Goal: Communication & Community: Answer question/provide support

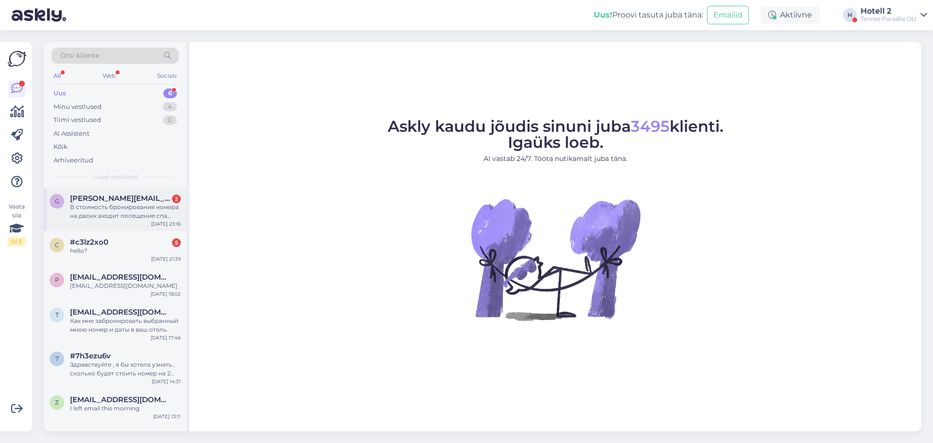
click at [148, 202] on span "[PERSON_NAME][EMAIL_ADDRESS][DOMAIN_NAME]" at bounding box center [120, 198] width 101 height 9
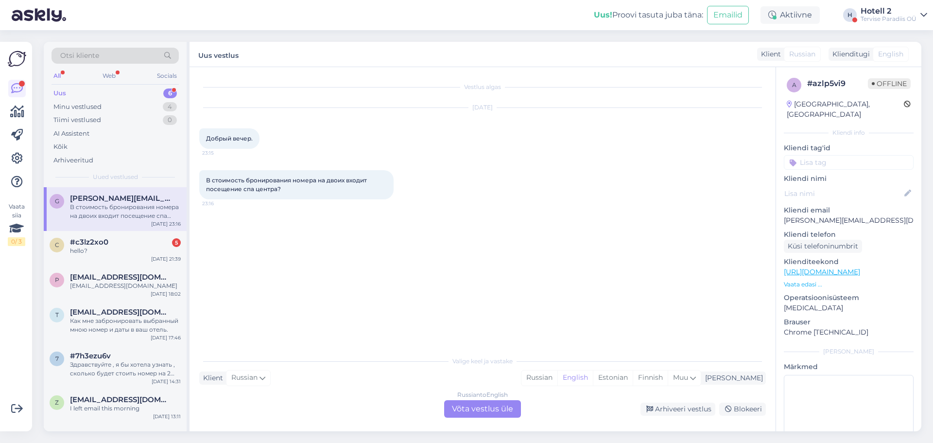
click at [478, 411] on div "Russian to English Võta vestlus üle" at bounding box center [482, 408] width 77 height 17
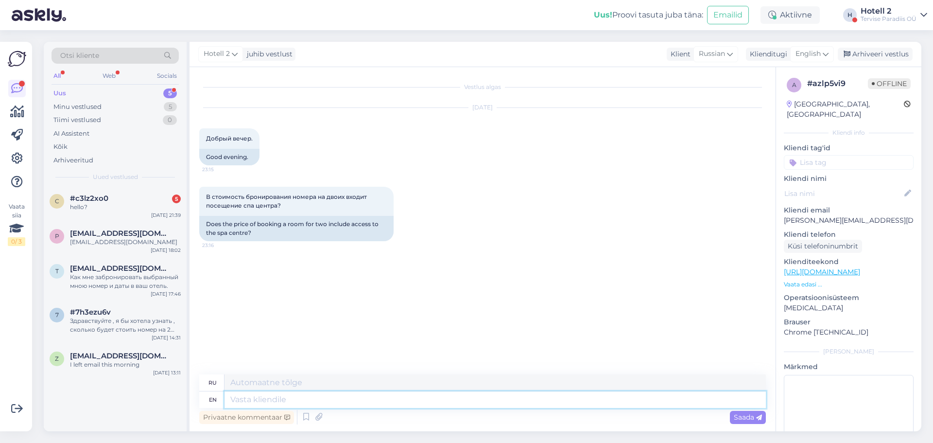
click at [284, 403] on textarea at bounding box center [494, 399] width 541 height 17
type textarea "Hello!"
type textarea "Привет!"
type textarea "Hello! It"
type textarea "Привет! Это"
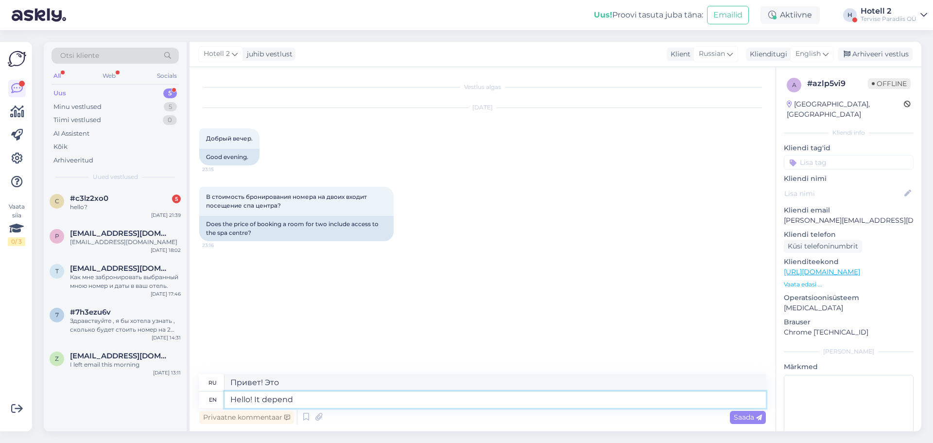
type textarea "Hello! It depends"
type textarea "Привет! Это зависит от"
type textarea "Hello! It depends on the package,"
type textarea "Здравствуйте! Это зависит от пакета."
type textarea "Hello! It depends on the package,"
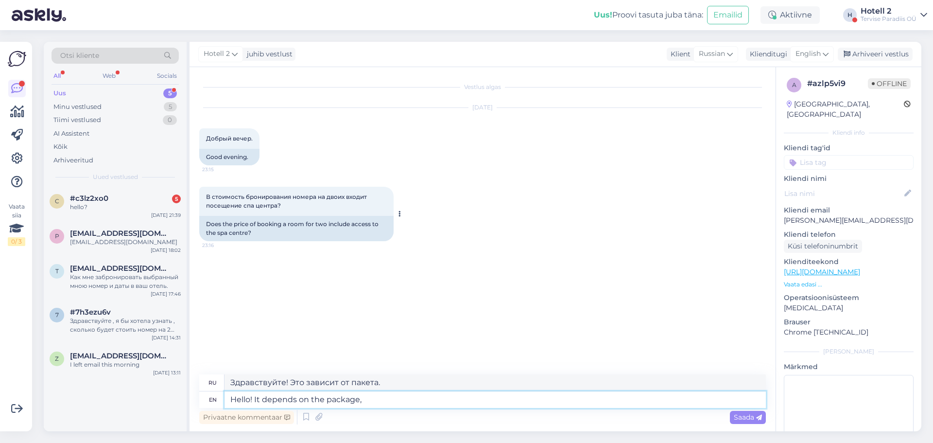
type textarea "Здравствуйте! Это зависит от комплектации."
type textarea "Hello! It depends on the package, but"
type textarea "Здравствуйте! Это зависит от комплектации, но"
type textarea "Hello! It depends on the package, but usually"
type textarea "Здравствуйте! Это зависит от комплектации, но обычно"
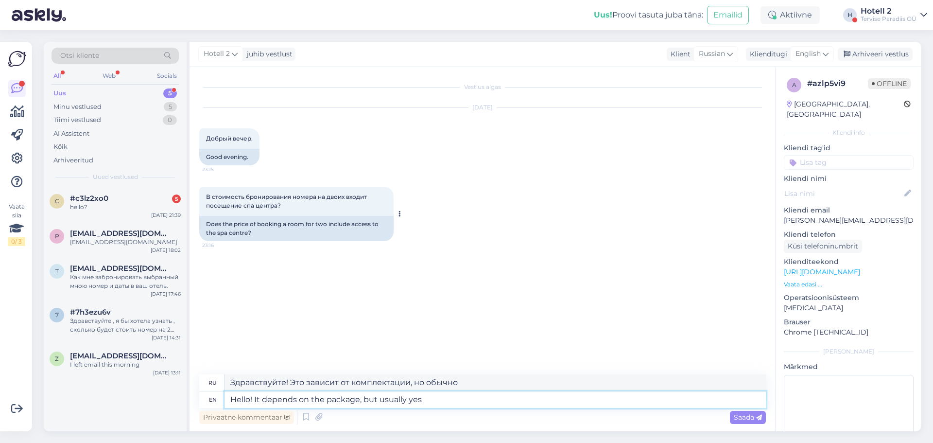
type textarea "Hello! It depends on the package, but usually yes."
type textarea "Здравствуйте! Зависит от комплектации, но обычно да."
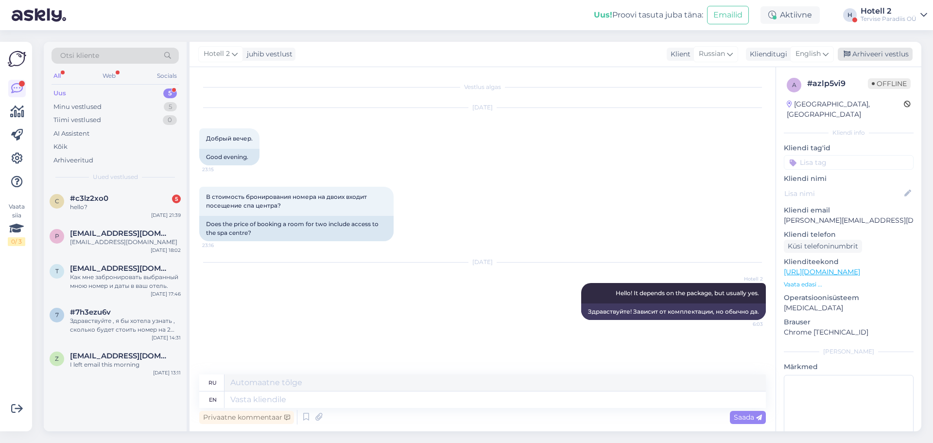
click at [869, 57] on div "Arhiveeri vestlus" at bounding box center [875, 54] width 75 height 13
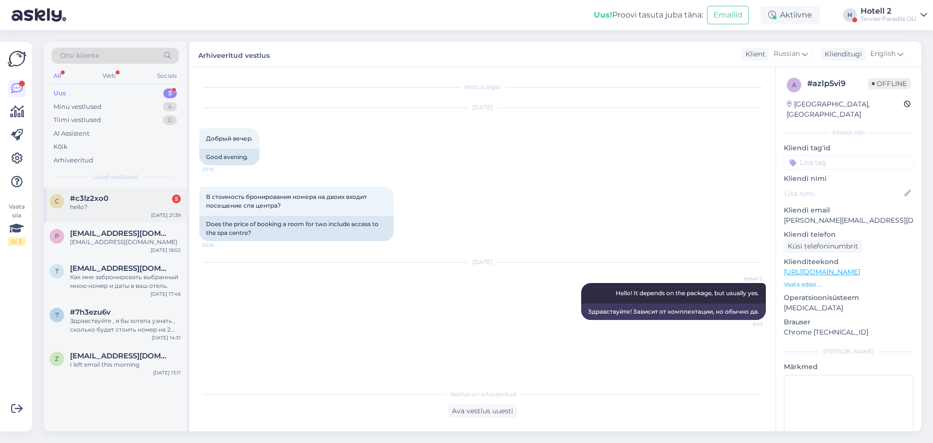
click at [115, 201] on div "#c3lz2xo0 5" at bounding box center [125, 198] width 111 height 9
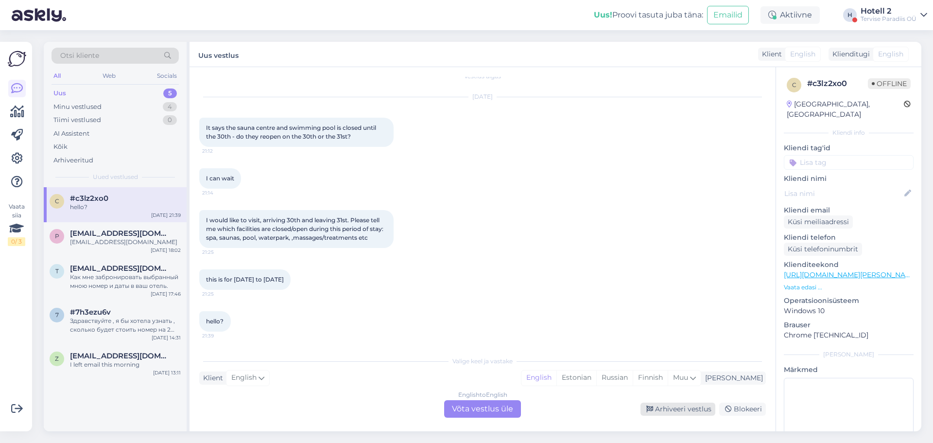
click at [702, 409] on div "Arhiveeri vestlus" at bounding box center [677, 408] width 75 height 13
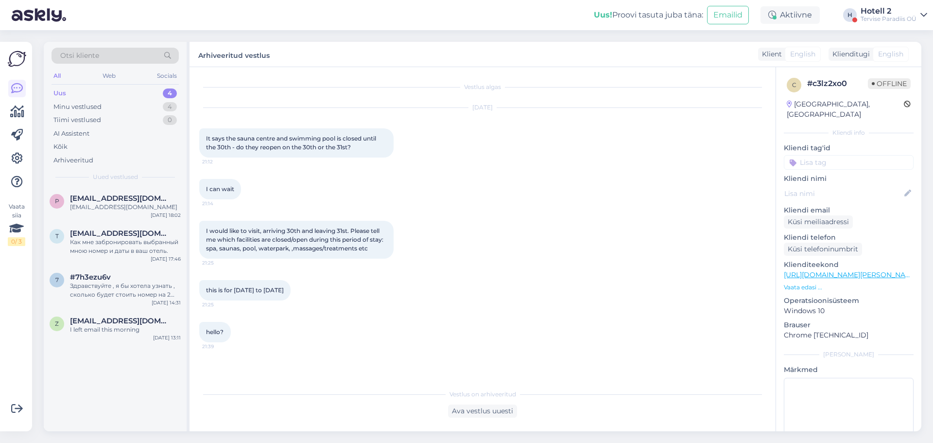
scroll to position [0, 0]
click at [117, 202] on span "[EMAIL_ADDRESS][DOMAIN_NAME]" at bounding box center [120, 198] width 101 height 9
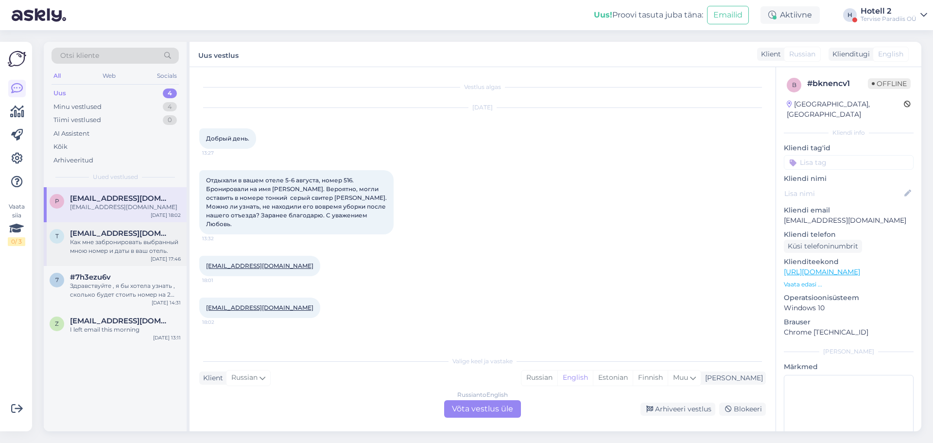
click at [102, 243] on div "Как мне забронировать выбранный мною номер и даты в ваш отель." at bounding box center [125, 246] width 111 height 17
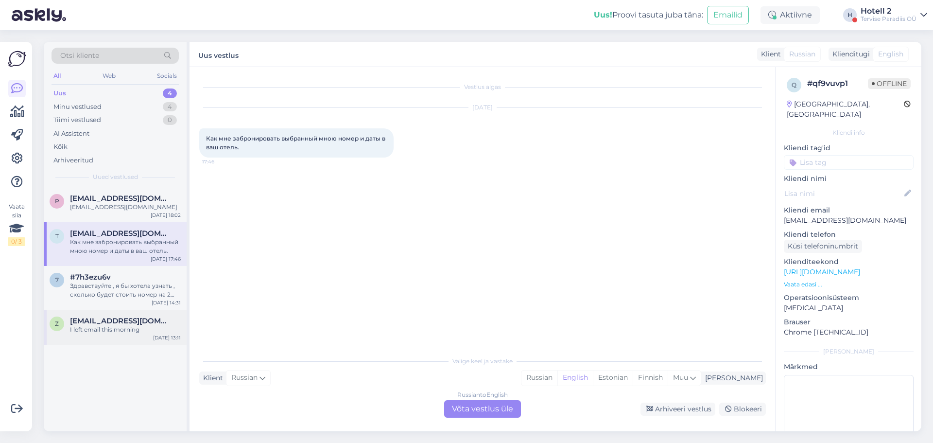
click at [94, 333] on div "I left email this morning" at bounding box center [125, 329] width 111 height 9
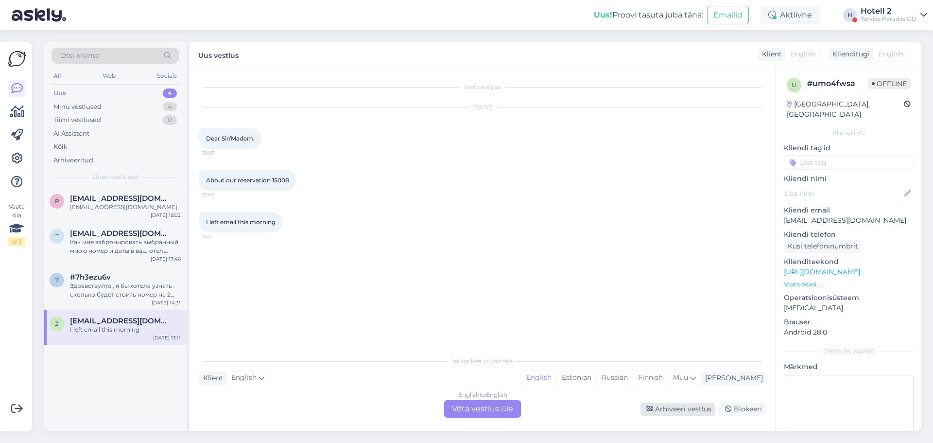
click at [706, 405] on div "Arhiveeri vestlus" at bounding box center [677, 408] width 75 height 13
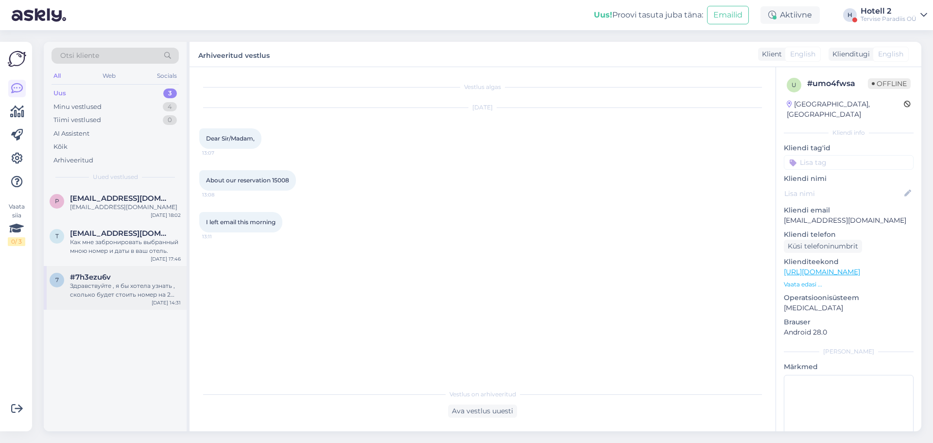
click at [127, 278] on div "#7h3ezu6v" at bounding box center [125, 277] width 111 height 9
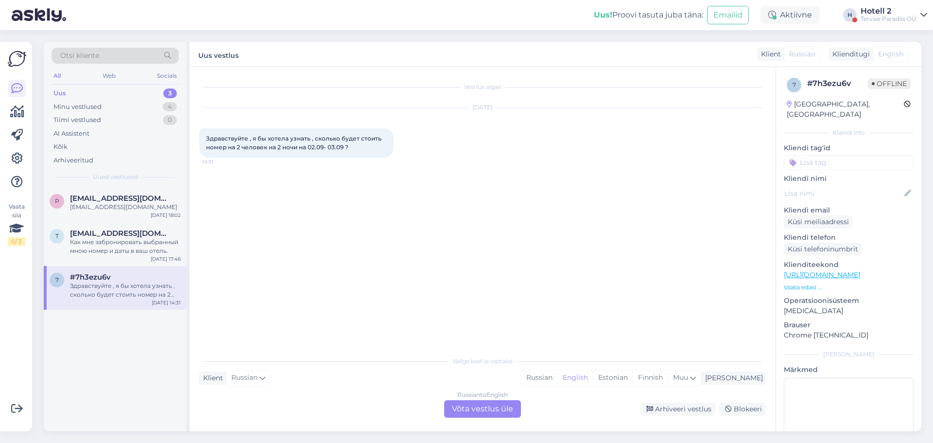
click at [459, 406] on div "Russian to English Võta vestlus üle" at bounding box center [482, 408] width 77 height 17
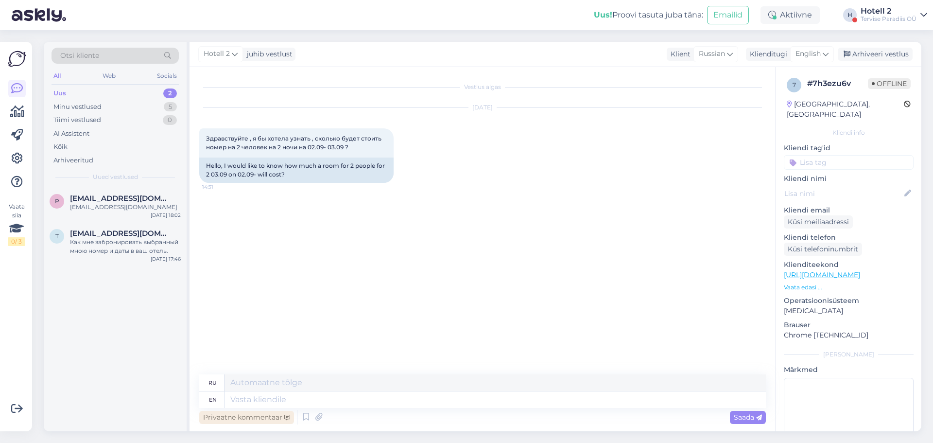
click at [260, 415] on div "Privaatne kommentaar" at bounding box center [246, 417] width 95 height 13
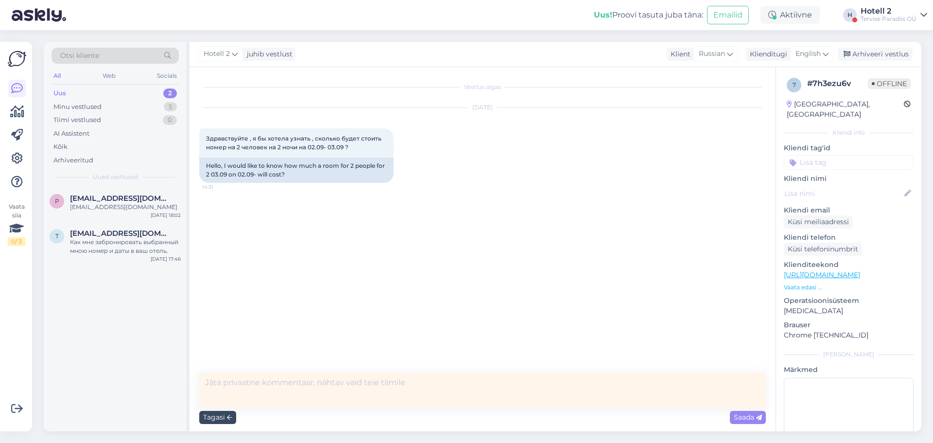
click at [224, 416] on div "Tagasi" at bounding box center [217, 417] width 37 height 13
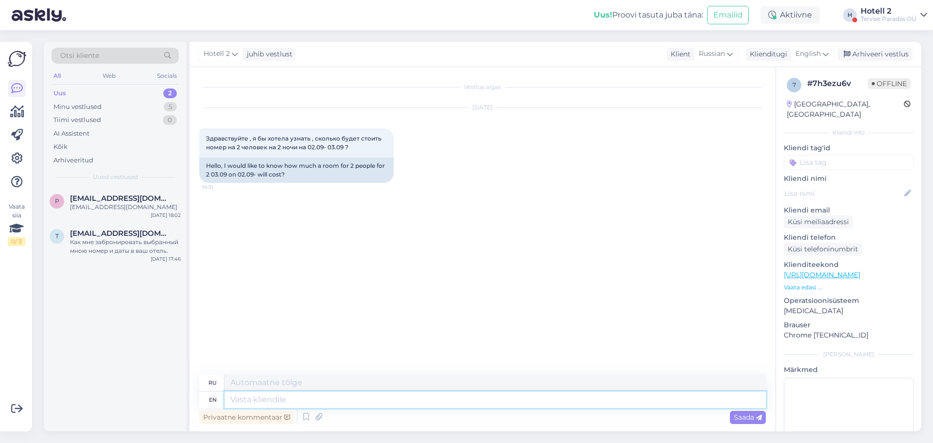
click at [236, 394] on textarea at bounding box center [494, 399] width 541 height 17
type textarea "In"
type textarea "В"
type textarea "In our"
type textarea "В нашем"
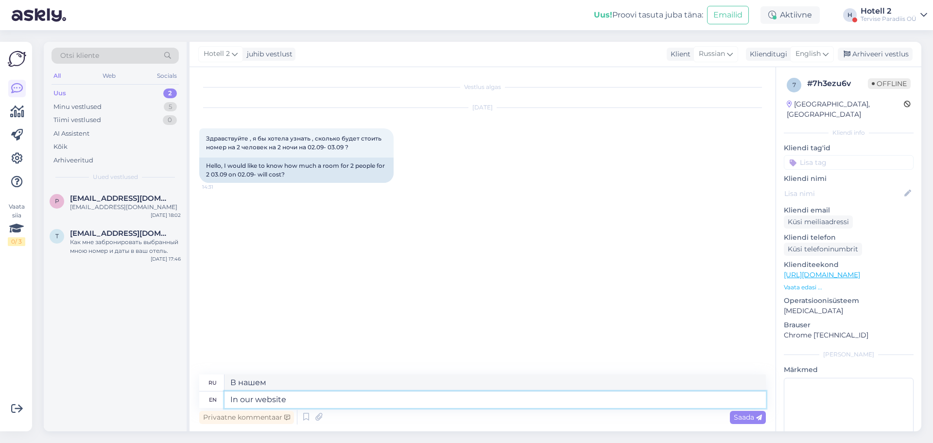
type textarea "In our website"
type textarea "На нашем сайте"
type textarea "In our website showa"
type textarea "На нашем сайте вы можете увидеть"
type textarea "In our website shows"
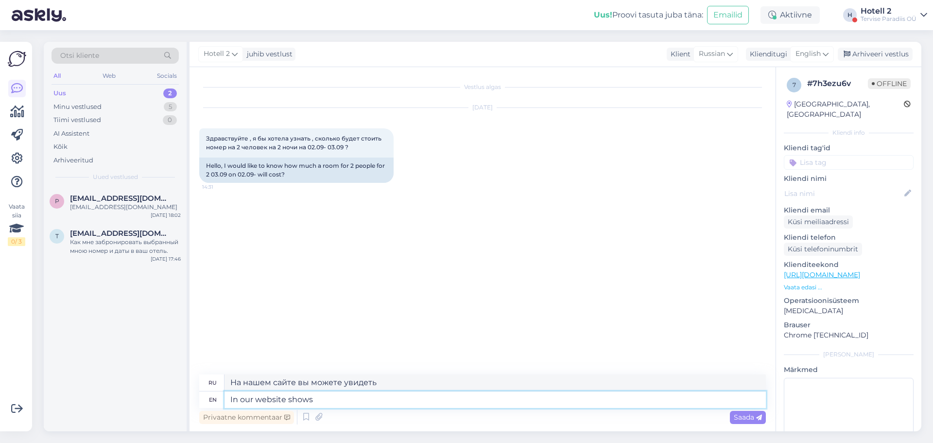
type textarea "На нашем сайте представлены шоу"
type textarea "In our website shows righ"
type textarea "На нашем сайте представлены стенды"
type textarea "In our website shows right n"
type textarea "На нашем сайте показано правильно"
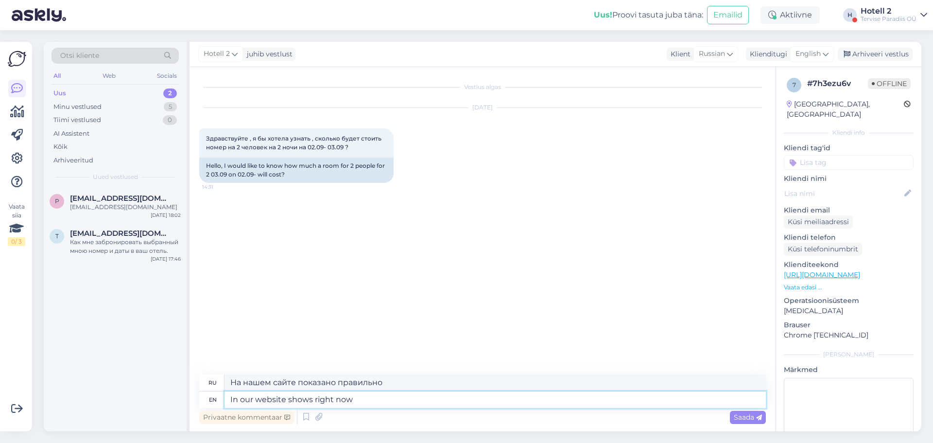
type textarea "In our website shows right now"
type textarea "На нашем сайте сейчас показывают"
type textarea "In our website shows right now 95"
type textarea "На нашем сайте сейчас показано 95@"
type textarea "In our website shows right now 95€"
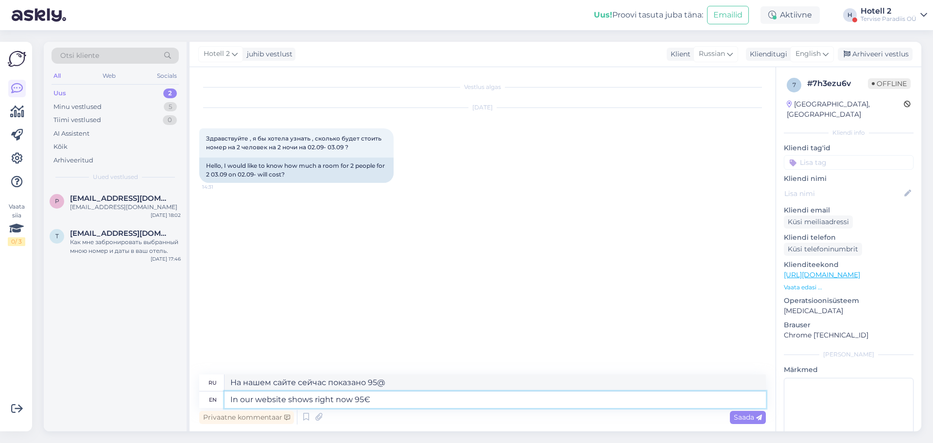
type textarea "На нашем сайте сейчас показывают 95€"
type textarea "In our website shows right now 95€ for"
type textarea "На нашем сайте сейчас показывают 95€ за"
type textarea "In our website shows right now 95€ for 2"
type textarea "На нашем сайте сейчас выставлено 95€ за 2"
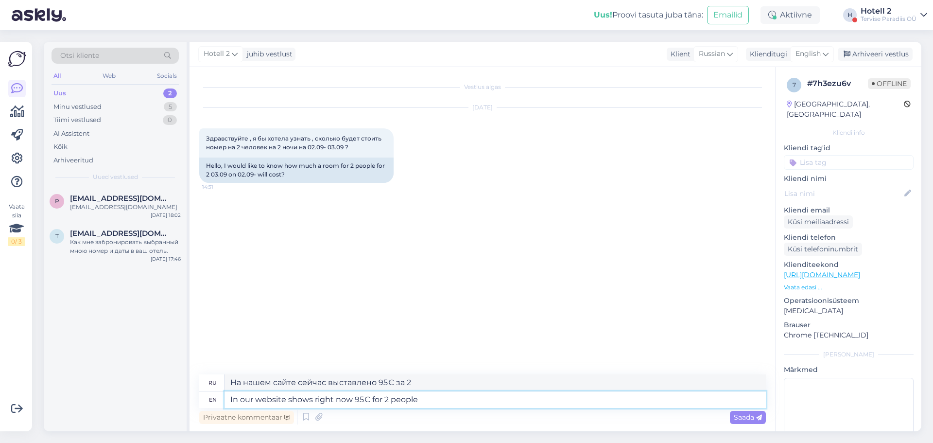
type textarea "In our website shows right now 95€ for 2 people"
type textarea "На нашем сайте сейчас выставлено 95€ на двоих"
type textarea "In our website shows right now 95€ for 2 people."
type textarea "На нашем сайте сейчас указана цена 95€ на 2 человек."
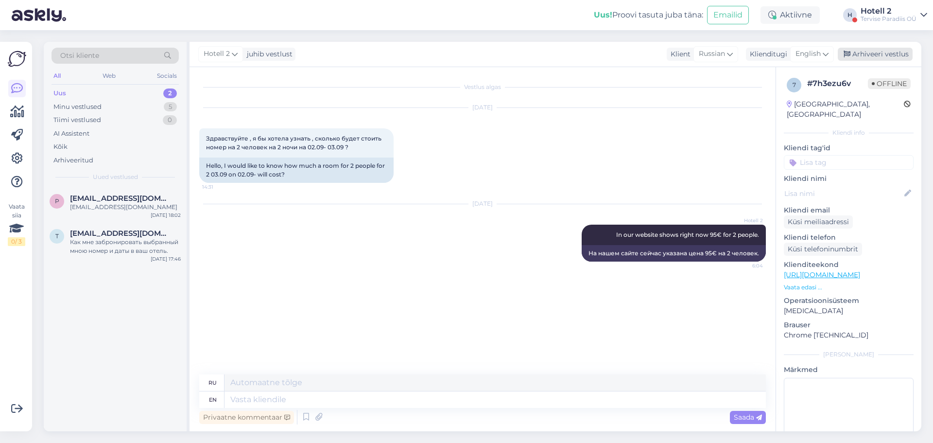
click at [878, 54] on div "Arhiveeri vestlus" at bounding box center [875, 54] width 75 height 13
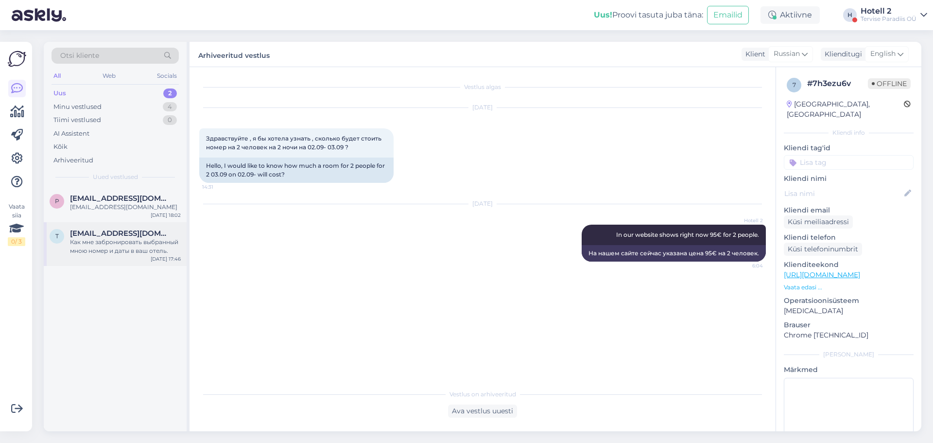
click at [104, 237] on span "[EMAIL_ADDRESS][DOMAIN_NAME]" at bounding box center [120, 233] width 101 height 9
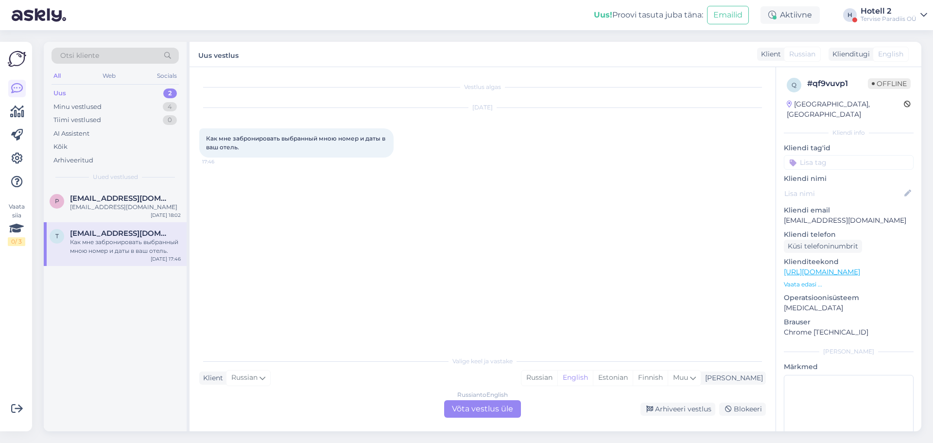
click at [475, 404] on div "Russian to English Võta vestlus üle" at bounding box center [482, 408] width 77 height 17
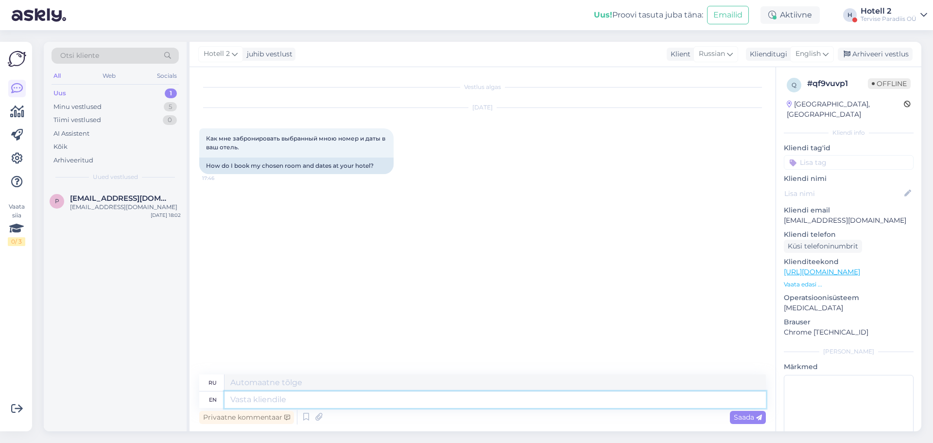
click at [244, 402] on textarea at bounding box center [494, 399] width 541 height 17
type textarea "Hello!"
type textarea "Привет!"
paste textarea "[URL][DOMAIN_NAME]"
type textarea "Hello! [URL][DOMAIN_NAME]"
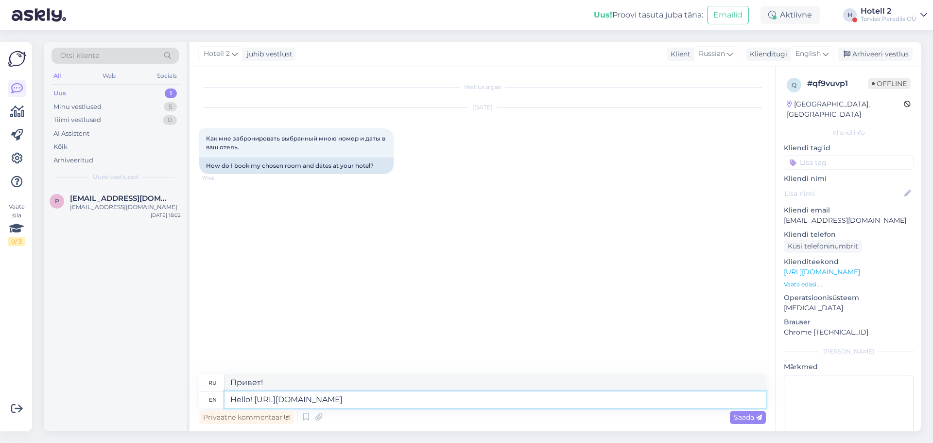
type textarea "Здравствуйте! [URL][DOMAIN_NAME]"
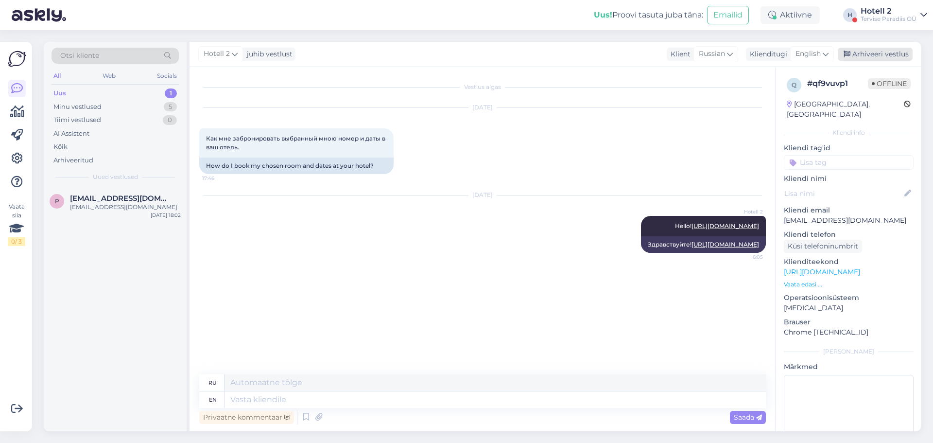
click at [873, 57] on div "Arhiveeri vestlus" at bounding box center [875, 54] width 75 height 13
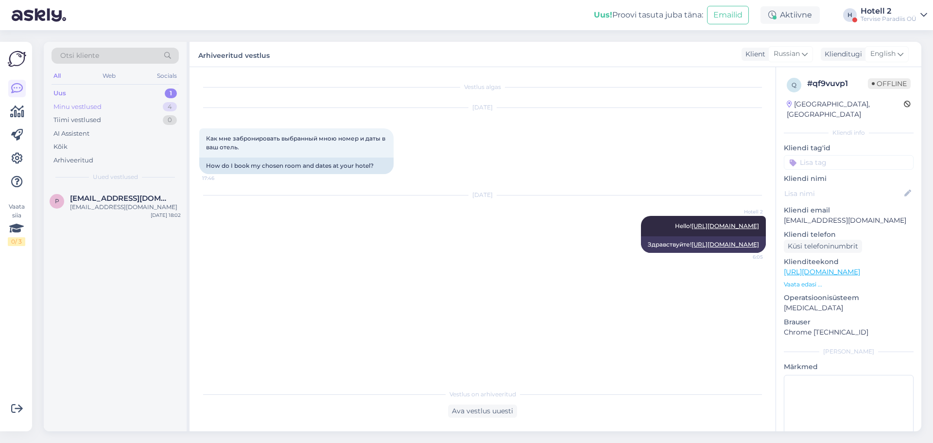
click at [89, 106] on div "Minu vestlused" at bounding box center [77, 107] width 48 height 10
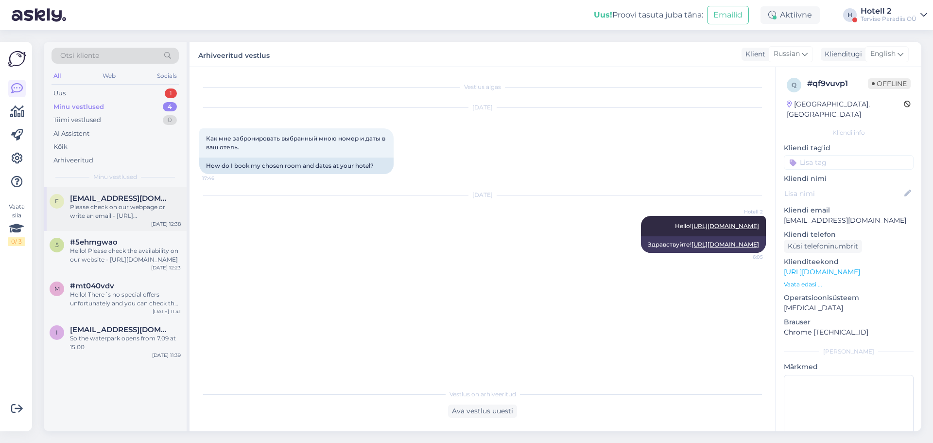
click at [109, 197] on span "[EMAIL_ADDRESS][DOMAIN_NAME]" at bounding box center [120, 198] width 101 height 9
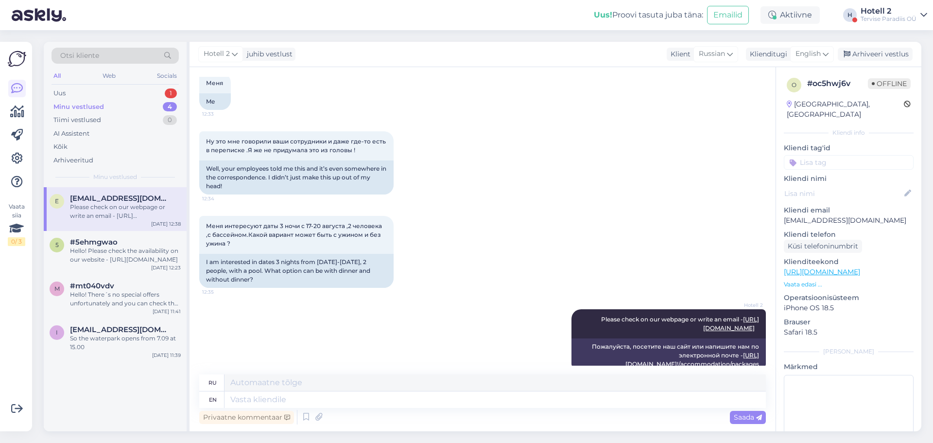
drag, startPoint x: 876, startPoint y: 54, endPoint x: 613, endPoint y: 52, distance: 262.8
click at [876, 54] on div "Arhiveeri vestlus" at bounding box center [875, 54] width 75 height 13
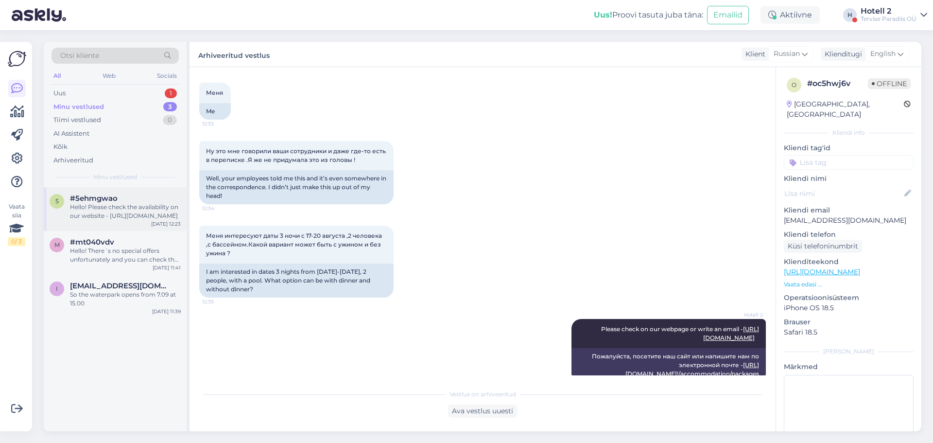
click at [64, 215] on div "5 #5ehmgwao Hello! Please check the availability on our website - [URL][DOMAIN_…" at bounding box center [115, 207] width 131 height 26
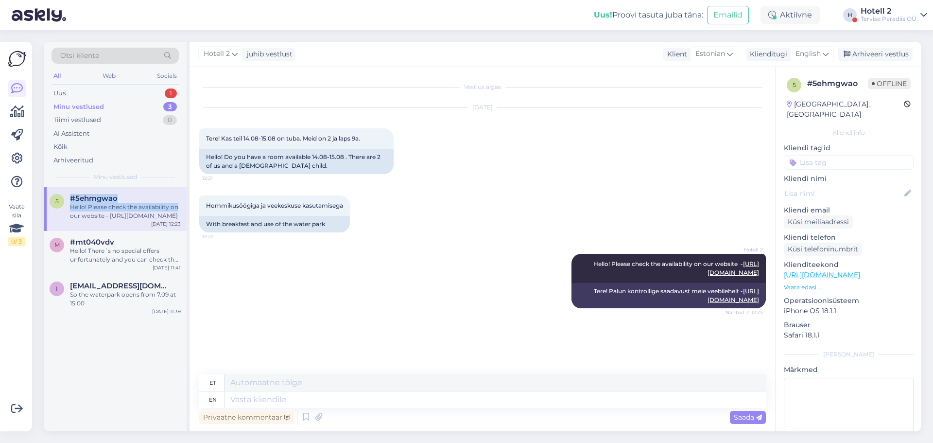
scroll to position [0, 0]
click at [869, 49] on div "Arhiveeri vestlus" at bounding box center [875, 54] width 75 height 13
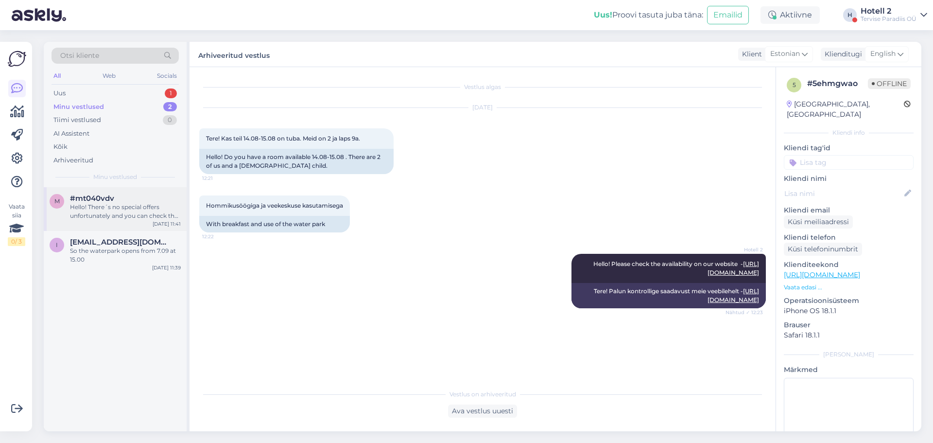
click at [127, 207] on div "Hello! There´s no special offers unfortunately and you can check the availabili…" at bounding box center [125, 211] width 111 height 17
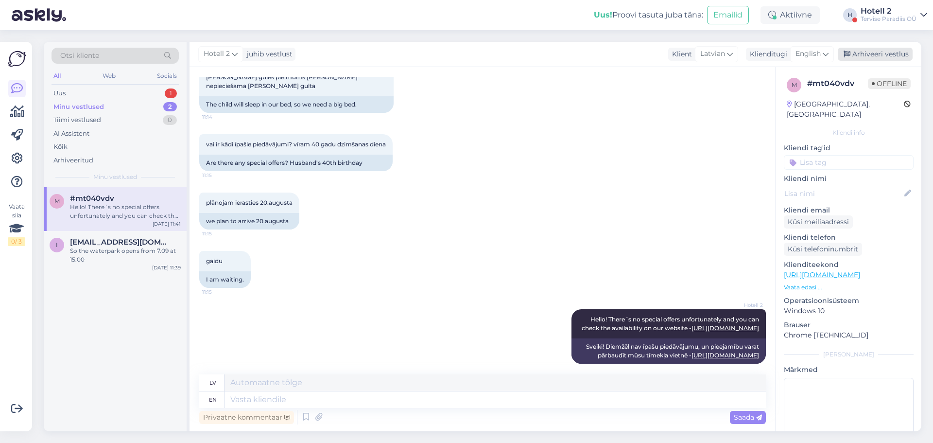
click at [885, 59] on div "Arhiveeri vestlus" at bounding box center [875, 54] width 75 height 13
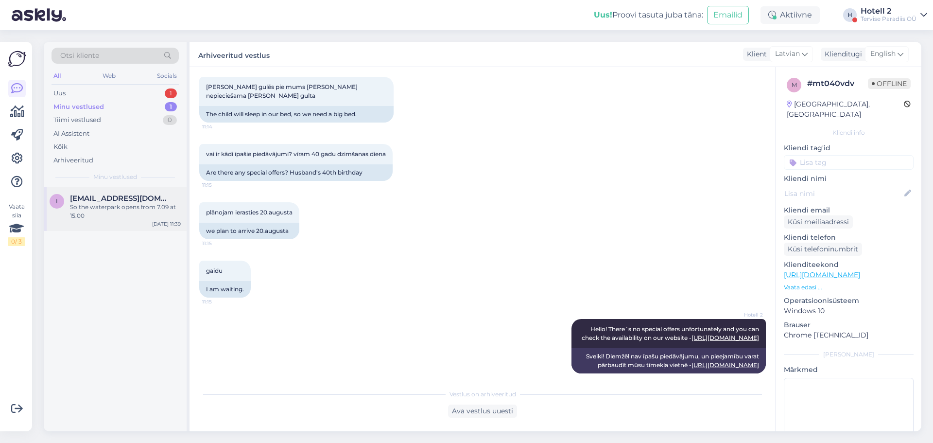
drag, startPoint x: 84, startPoint y: 198, endPoint x: 171, endPoint y: 189, distance: 87.4
click at [85, 198] on span "[EMAIL_ADDRESS][DOMAIN_NAME]" at bounding box center [120, 198] width 101 height 9
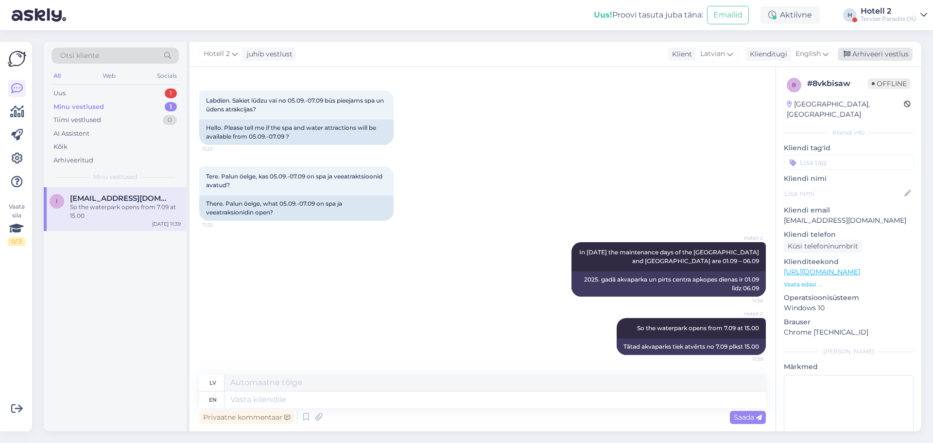
click at [875, 52] on div "Arhiveeri vestlus" at bounding box center [875, 54] width 75 height 13
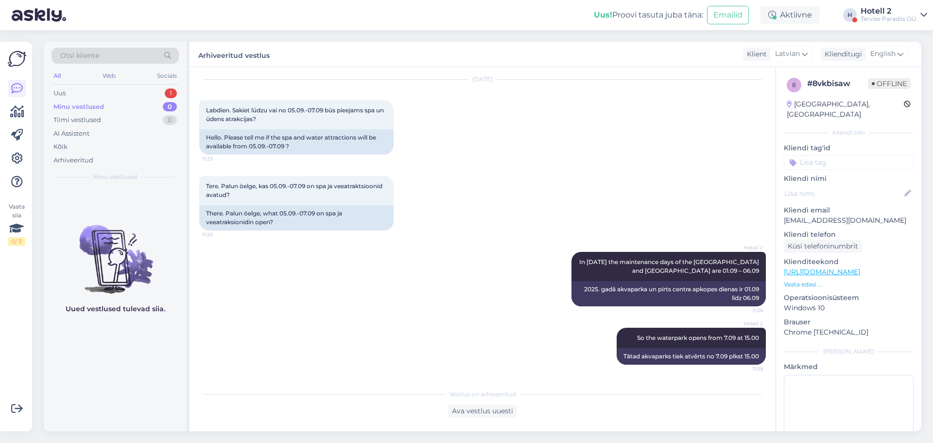
click at [118, 86] on div "Otsi kliente All Web Socials Uus 1 Minu vestlused 0 Tiimi vestlused 0 AI Assist…" at bounding box center [115, 114] width 143 height 145
click at [119, 87] on div "Uus 1" at bounding box center [114, 93] width 127 height 14
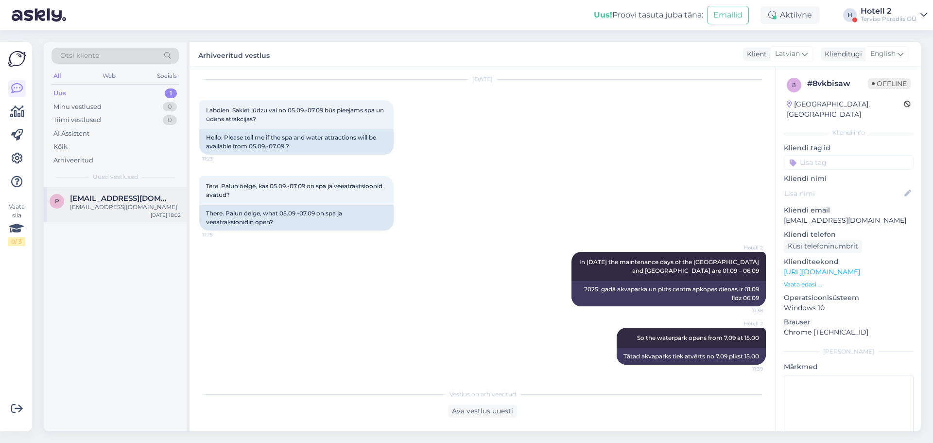
click at [88, 203] on div "[EMAIL_ADDRESS][DOMAIN_NAME]" at bounding box center [125, 207] width 111 height 9
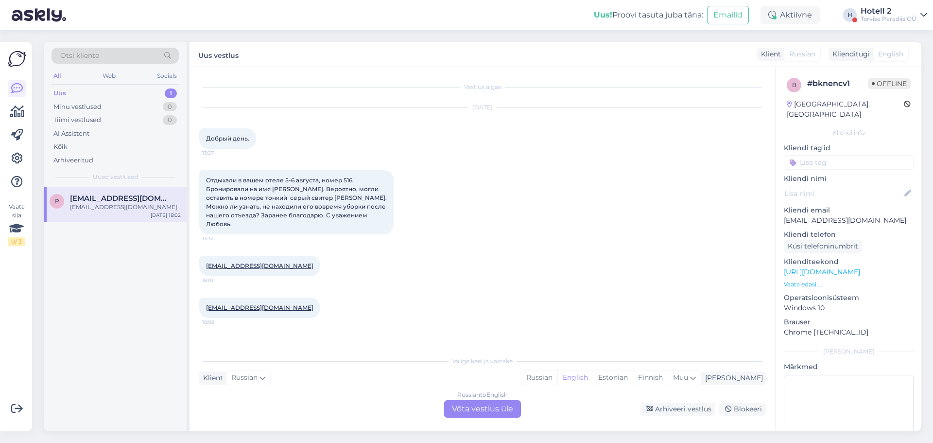
click at [467, 407] on div "Russian to English Võta vestlus üle" at bounding box center [482, 408] width 77 height 17
